Goal: Task Accomplishment & Management: Manage account settings

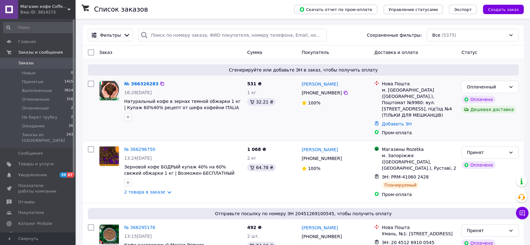
click at [112, 94] on img at bounding box center [108, 90] width 19 height 19
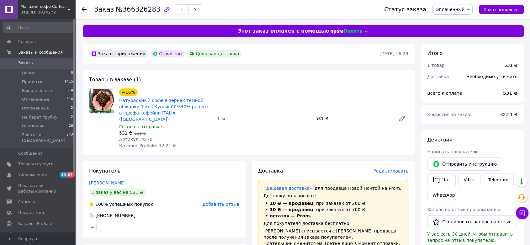
click at [470, 11] on span "Оплаченный" at bounding box center [453, 9] width 40 height 11
click at [457, 19] on li "Принят" at bounding box center [454, 21] width 42 height 9
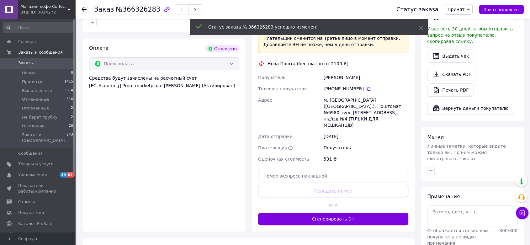
scroll to position [209, 0]
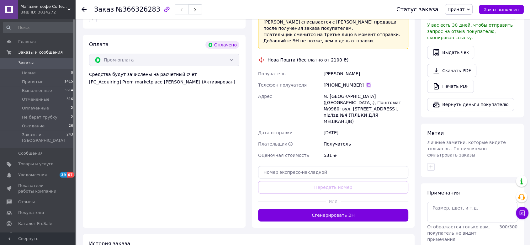
click at [367, 83] on icon at bounding box center [369, 85] width 4 height 4
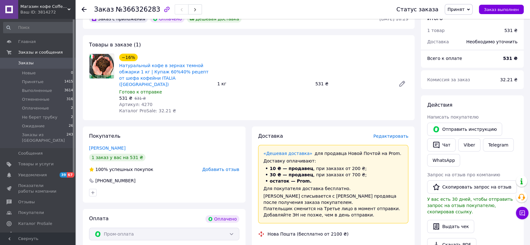
scroll to position [0, 0]
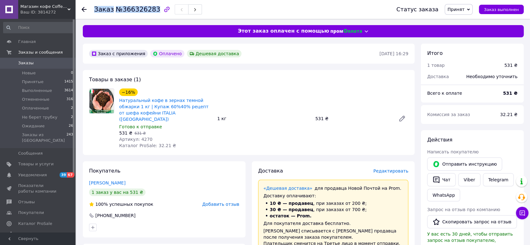
drag, startPoint x: 94, startPoint y: 10, endPoint x: 149, endPoint y: 19, distance: 54.9
click at [149, 19] on div "Заказ №366326283 Статус заказа Принят Выполнен Отменен Оплаченный Не берет труб…" at bounding box center [303, 9] width 442 height 19
copy h1 "Заказ №366326283"
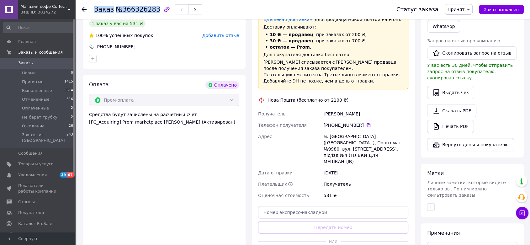
scroll to position [174, 0]
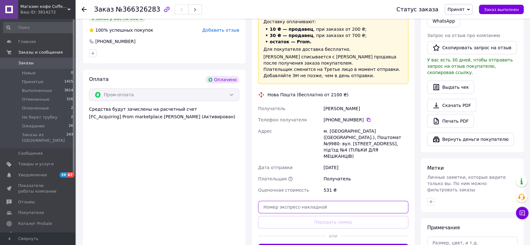
click at [293, 201] on input "text" at bounding box center [333, 207] width 150 height 13
paste input "20451269172911"
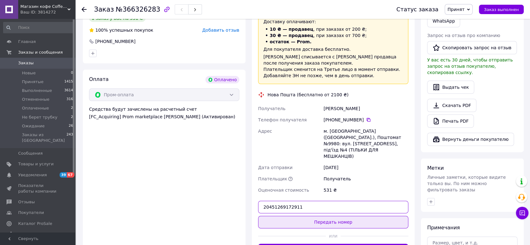
type input "20451269172911"
click at [295, 216] on button "Передать номер" at bounding box center [333, 222] width 150 height 13
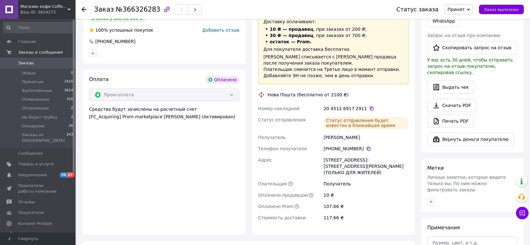
click at [26, 62] on span "Заказы" at bounding box center [25, 63] width 15 height 6
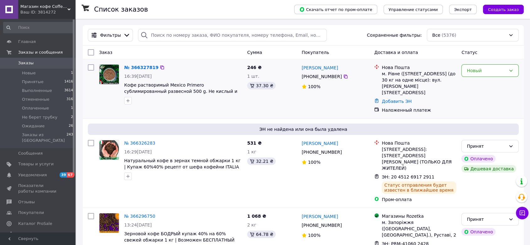
click at [105, 78] on img at bounding box center [108, 74] width 19 height 19
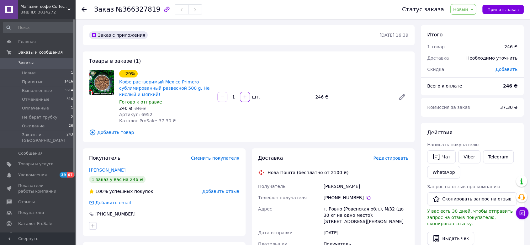
click at [461, 10] on span "Новый" at bounding box center [460, 9] width 15 height 5
click at [462, 24] on li "Принят" at bounding box center [472, 21] width 42 height 9
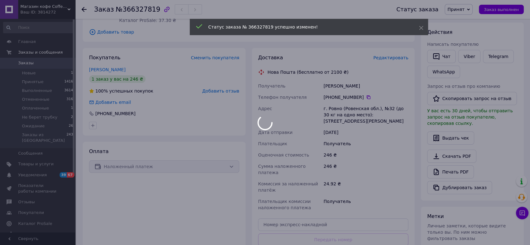
scroll to position [104, 0]
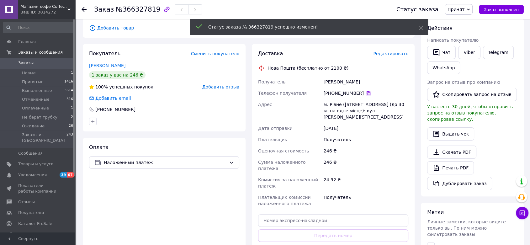
click at [366, 92] on icon at bounding box center [368, 93] width 5 height 5
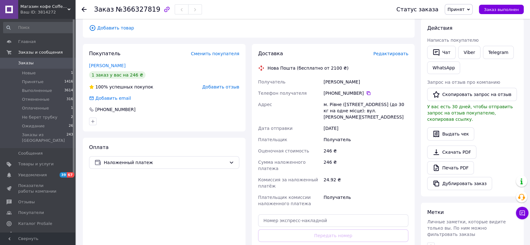
drag, startPoint x: 365, startPoint y: 78, endPoint x: 323, endPoint y: 86, distance: 42.0
click at [323, 86] on div "[PERSON_NAME]" at bounding box center [366, 81] width 87 height 11
copy div "[PERSON_NAME]"
drag, startPoint x: 92, startPoint y: 11, endPoint x: 158, endPoint y: 14, distance: 66.9
click at [158, 14] on div "Заказ №366327819 Статус заказа Принят Выполнен Отменен Оплаченный Не берет труб…" at bounding box center [303, 9] width 442 height 19
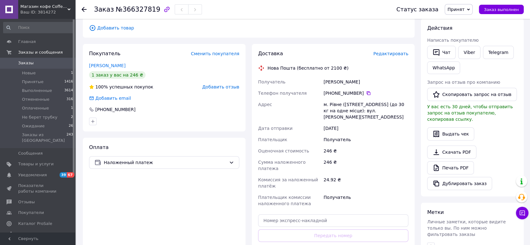
drag, startPoint x: 95, startPoint y: 8, endPoint x: 152, endPoint y: 11, distance: 56.8
click at [152, 11] on div "Заказ №366327819" at bounding box center [148, 9] width 108 height 11
drag, startPoint x: 152, startPoint y: 11, endPoint x: 151, endPoint y: 8, distance: 3.2
click at [151, 8] on div "Заказ №366327819" at bounding box center [148, 9] width 108 height 11
copy h1 "Заказ №366327819"
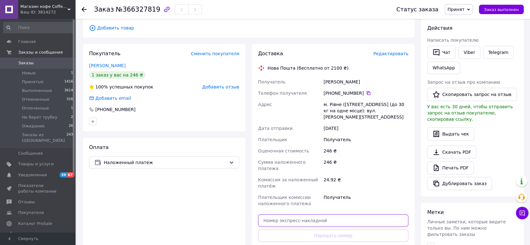
click at [305, 214] on input "text" at bounding box center [333, 220] width 150 height 13
paste input "20451269175300"
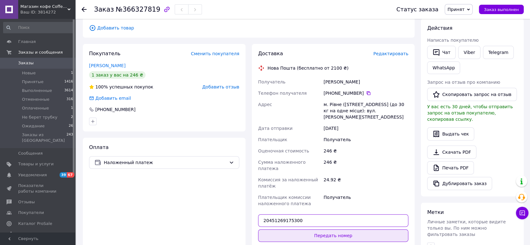
type input "20451269175300"
click at [307, 229] on button "Передать номер" at bounding box center [333, 235] width 150 height 13
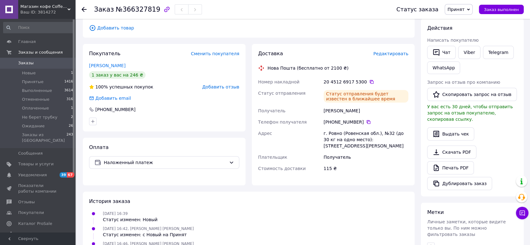
click at [24, 65] on span "Заказы" at bounding box center [25, 63] width 15 height 6
